Goal: Transaction & Acquisition: Purchase product/service

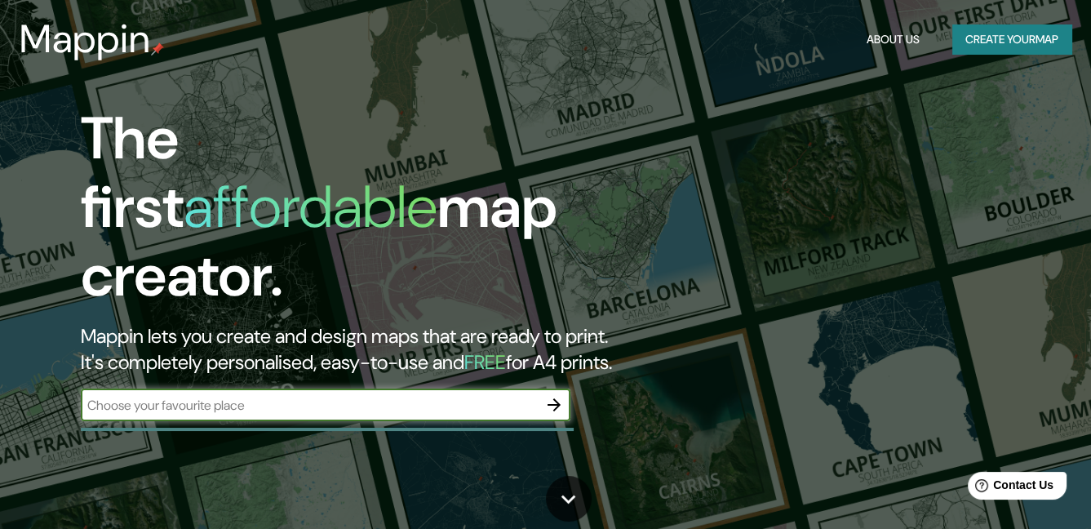
click at [474, 396] on input "text" at bounding box center [309, 405] width 457 height 19
click at [548, 395] on icon "button" at bounding box center [554, 405] width 20 height 20
type input "morelia"
click at [560, 395] on icon "button" at bounding box center [554, 405] width 20 height 20
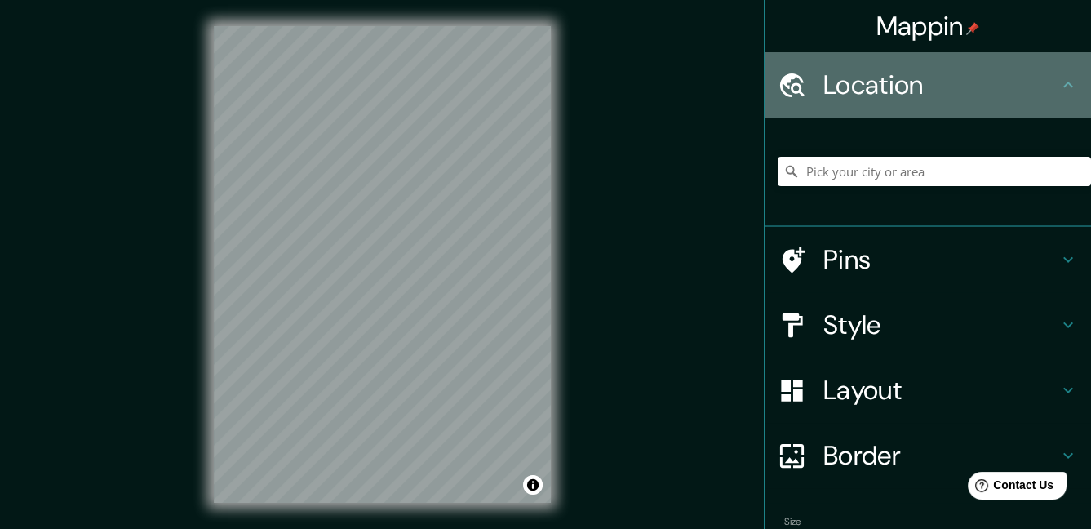
click at [884, 94] on h4 "Location" at bounding box center [940, 85] width 235 height 33
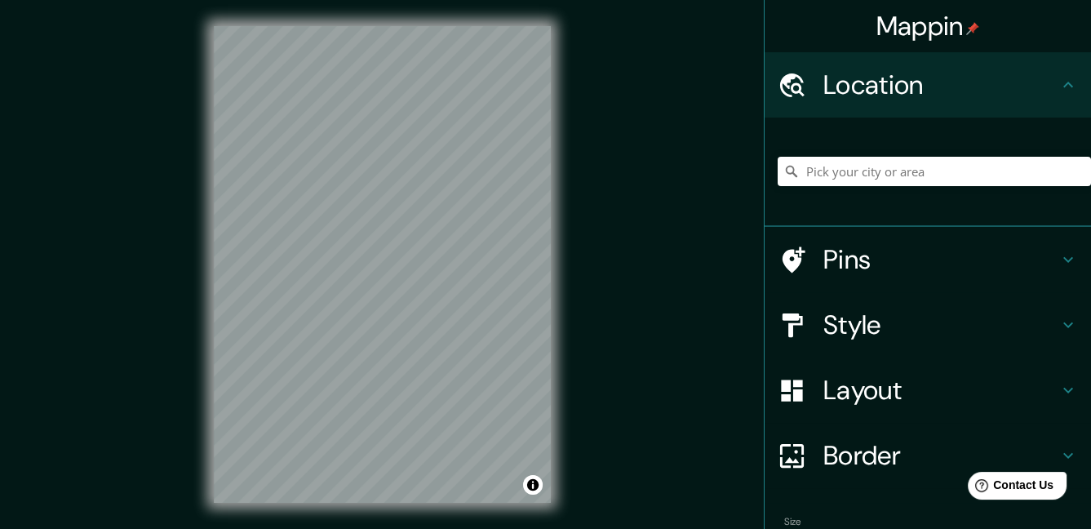
click at [1060, 82] on icon at bounding box center [1068, 85] width 20 height 20
click at [860, 178] on input "Pick your city or area" at bounding box center [933, 171] width 313 height 29
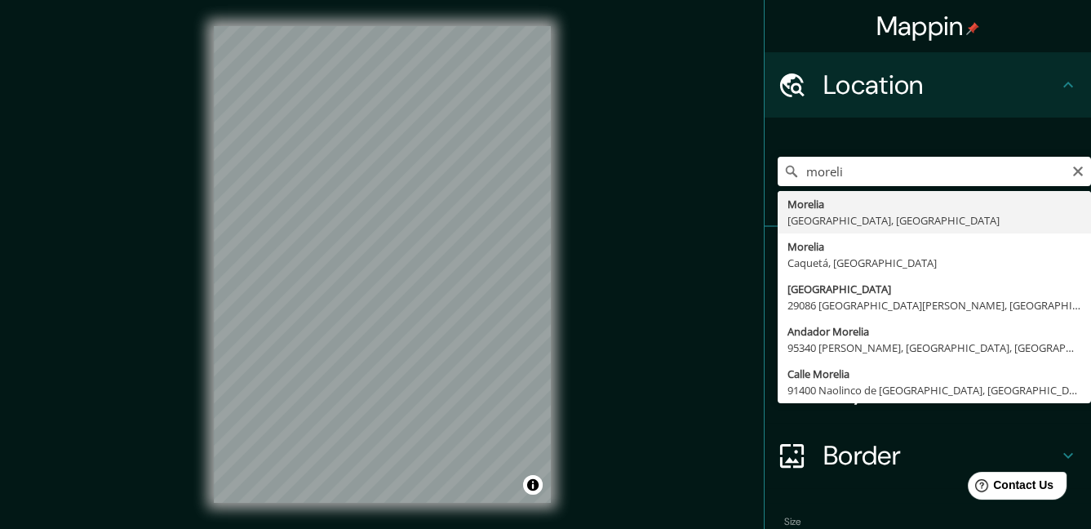
type input "[GEOGRAPHIC_DATA], [GEOGRAPHIC_DATA], [GEOGRAPHIC_DATA]"
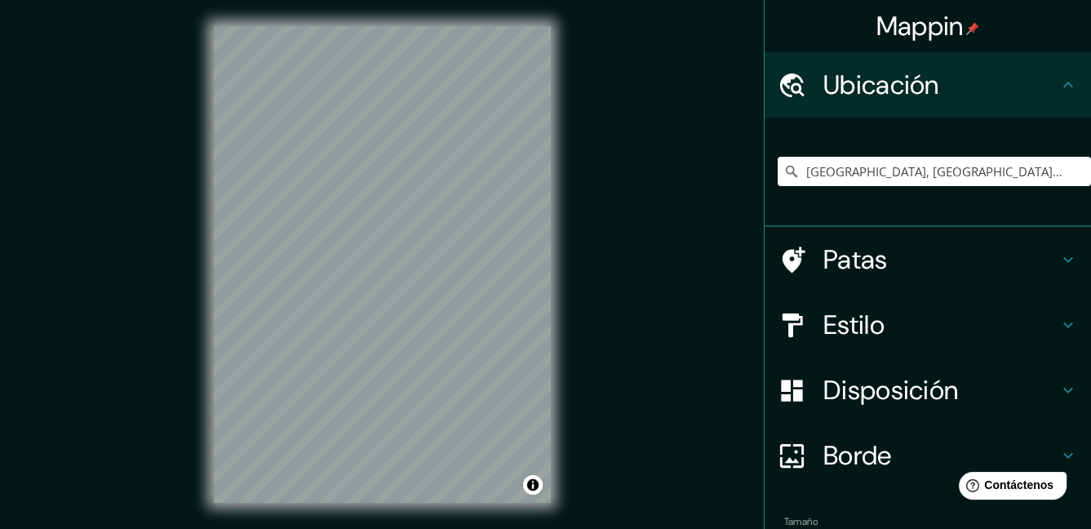
click at [1060, 258] on icon at bounding box center [1068, 260] width 20 height 20
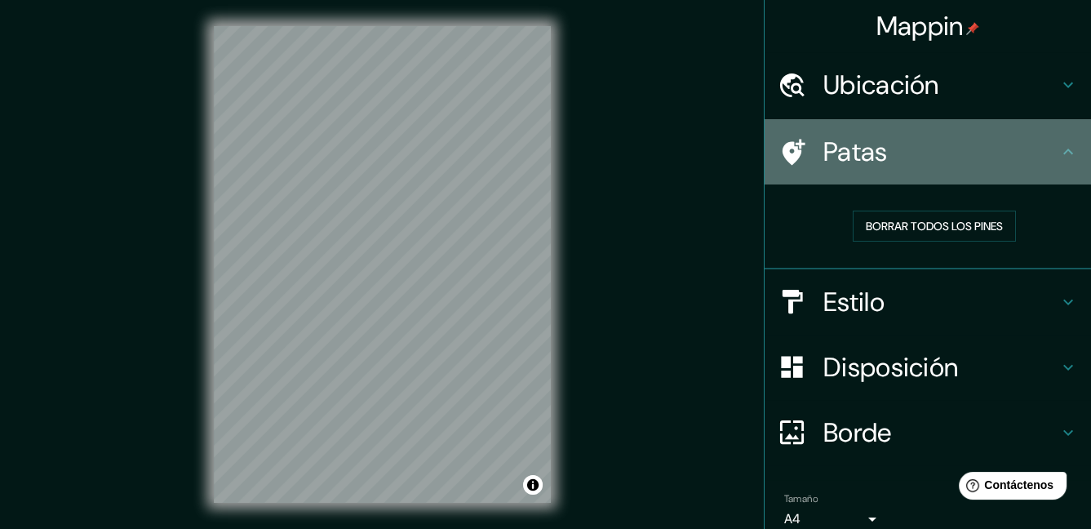
click at [1058, 153] on icon at bounding box center [1068, 152] width 20 height 20
click at [1063, 149] on icon at bounding box center [1068, 151] width 10 height 6
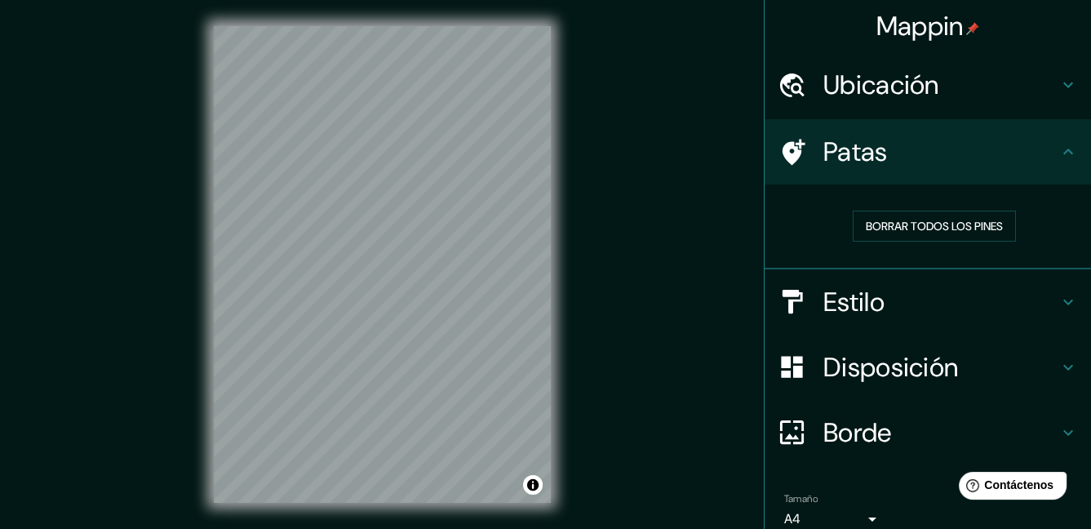
click at [1058, 301] on icon at bounding box center [1068, 302] width 20 height 20
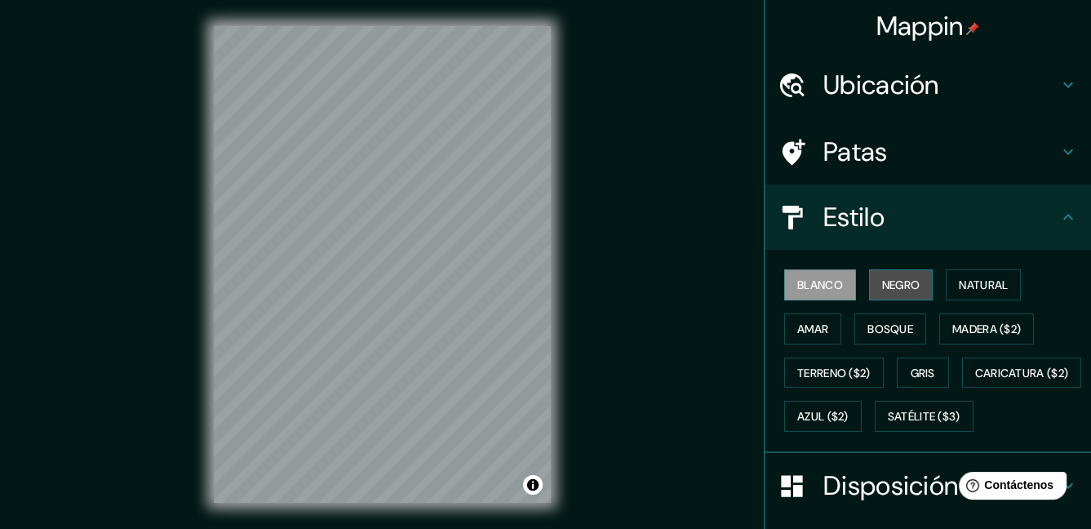
click at [897, 287] on font "Negro" at bounding box center [901, 284] width 38 height 15
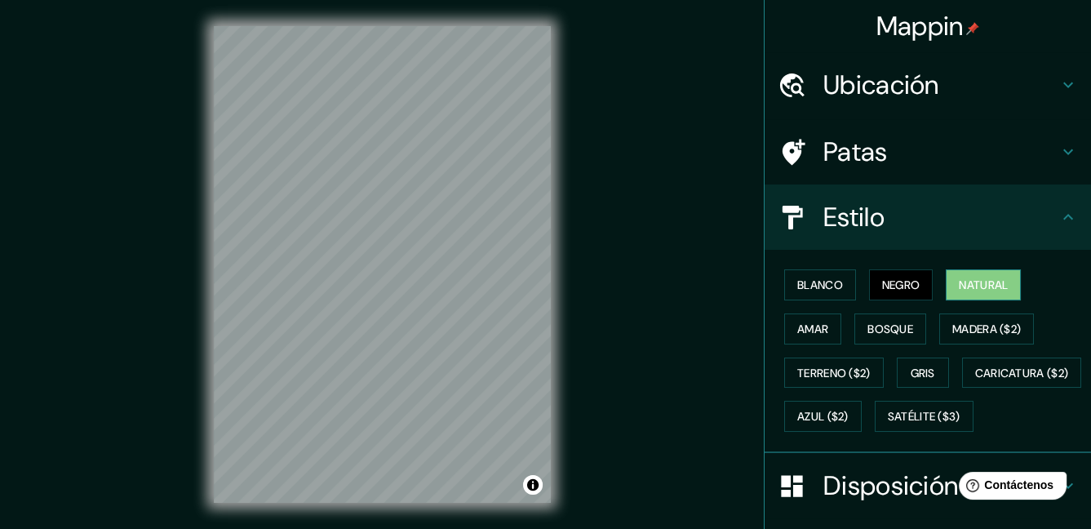
click at [969, 283] on font "Natural" at bounding box center [982, 284] width 49 height 15
click at [817, 325] on font "Amar" at bounding box center [812, 328] width 31 height 15
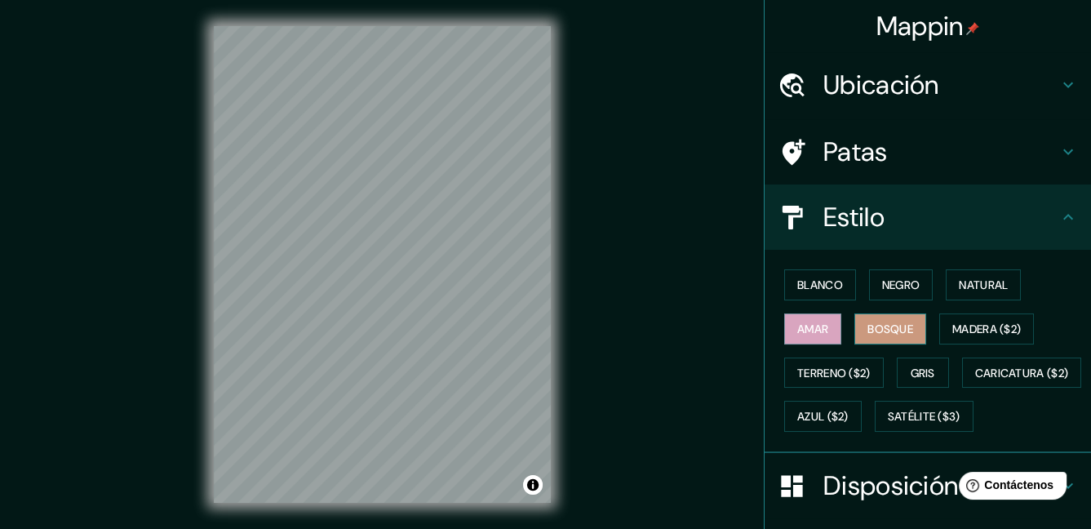
click at [887, 321] on font "Bosque" at bounding box center [890, 328] width 46 height 15
click at [980, 326] on font "Madera ($2)" at bounding box center [986, 328] width 69 height 15
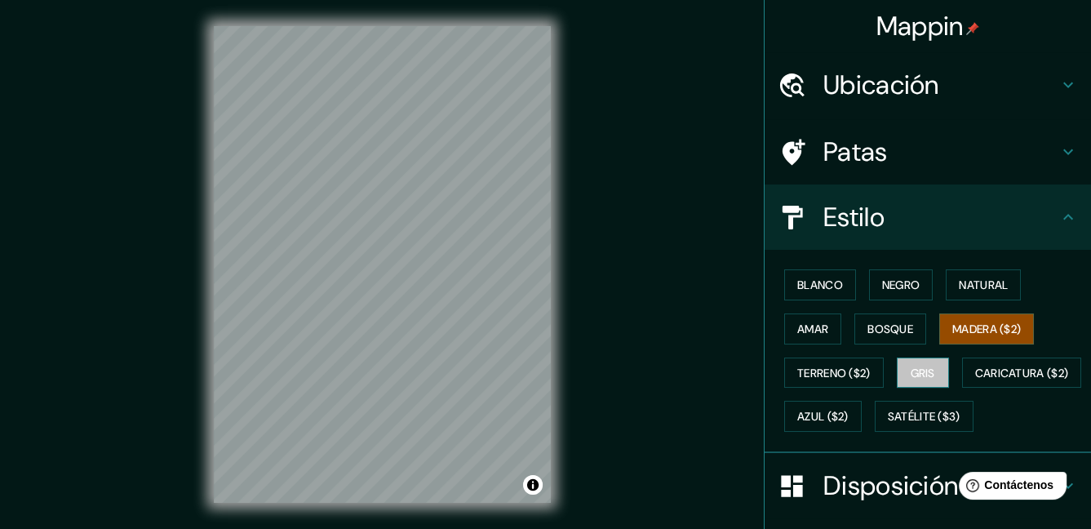
click at [918, 370] on font "Gris" at bounding box center [922, 372] width 24 height 15
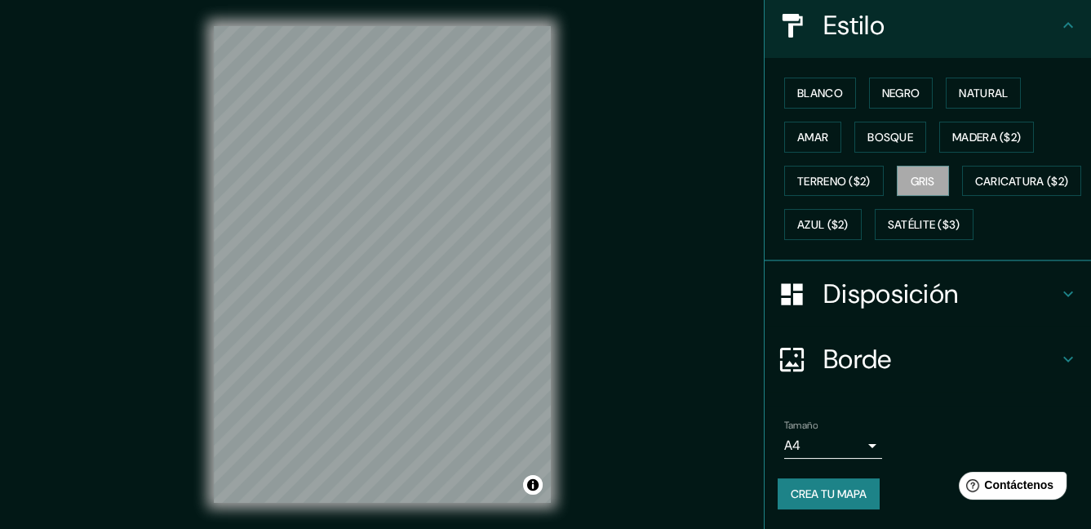
scroll to position [148, 0]
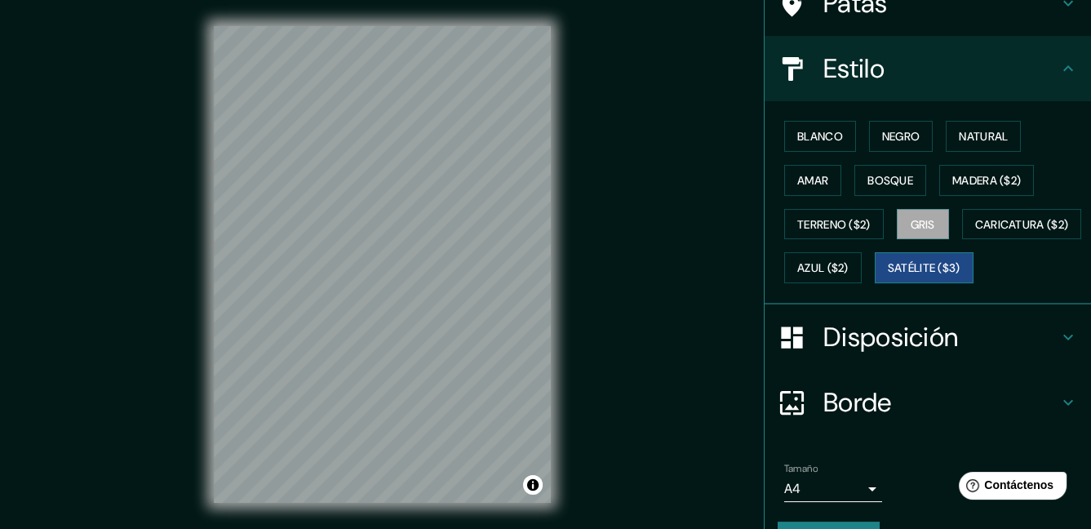
click at [887, 276] on font "Satélite ($3)" at bounding box center [923, 268] width 73 height 15
click at [817, 226] on font "Terreno ($2)" at bounding box center [833, 224] width 73 height 15
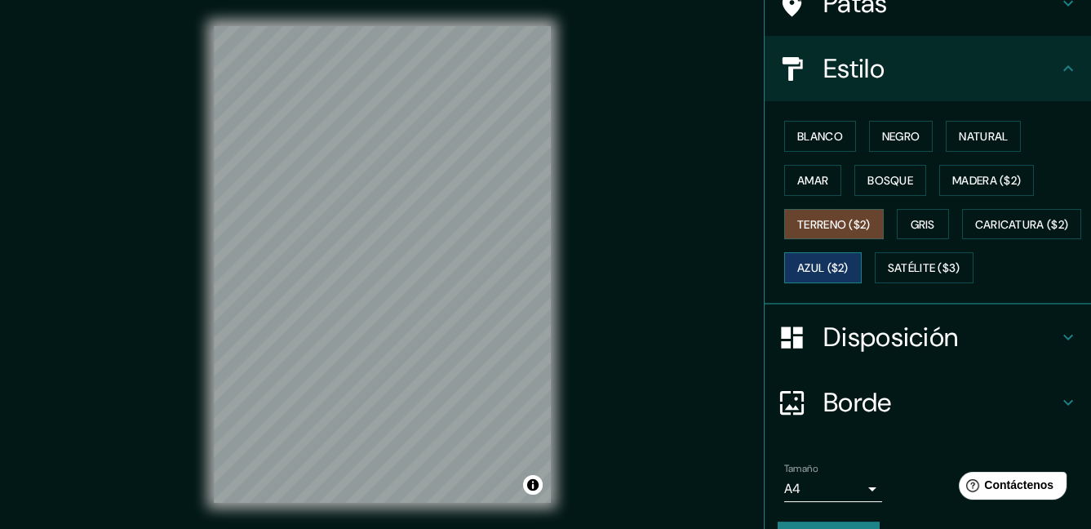
click at [848, 272] on font "Azul ($2)" at bounding box center [822, 268] width 51 height 15
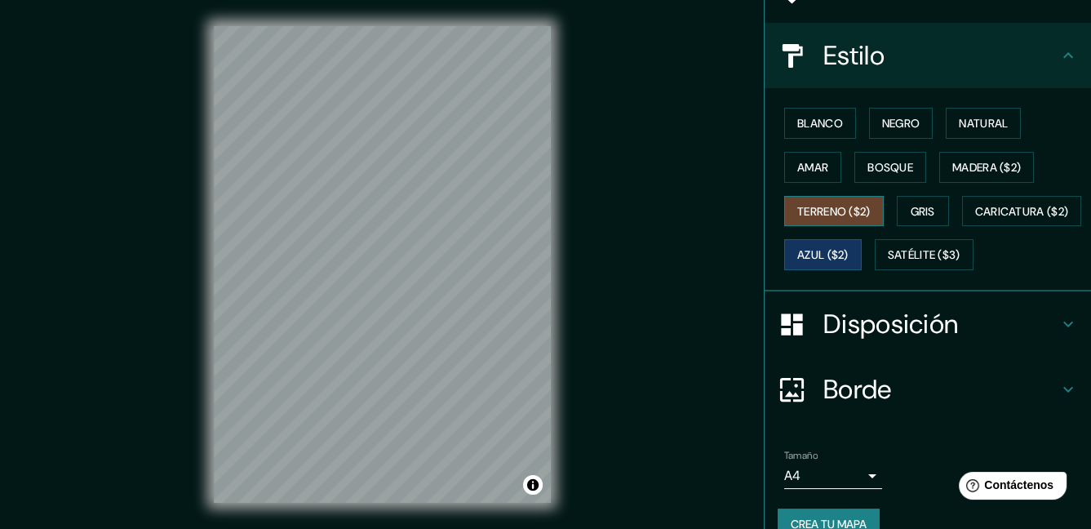
scroll to position [230, 0]
